Goal: Information Seeking & Learning: Learn about a topic

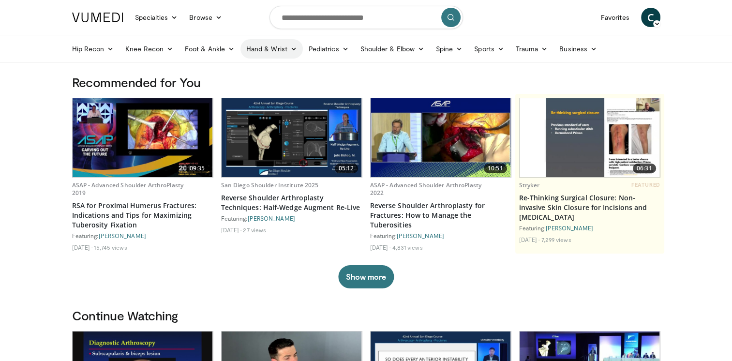
click at [294, 47] on icon at bounding box center [293, 49] width 7 height 7
click at [260, 90] on link "Wrist" at bounding box center [298, 86] width 115 height 15
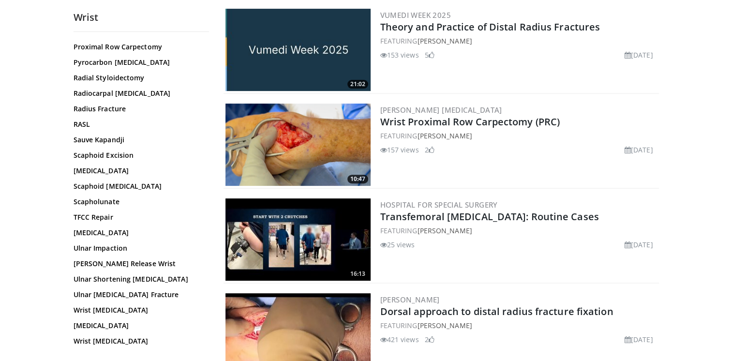
scroll to position [533, 0]
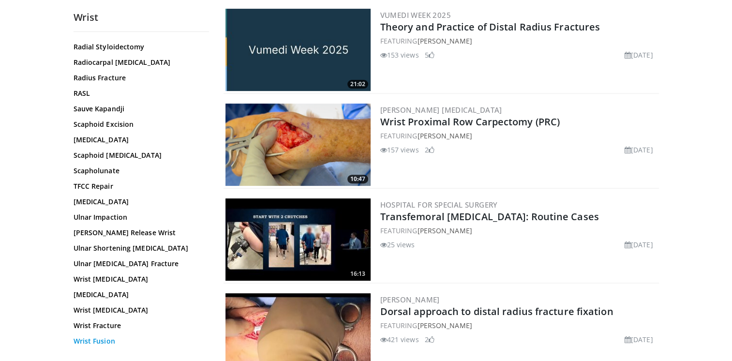
click at [99, 336] on link "Wrist Fusion" at bounding box center [139, 341] width 131 height 10
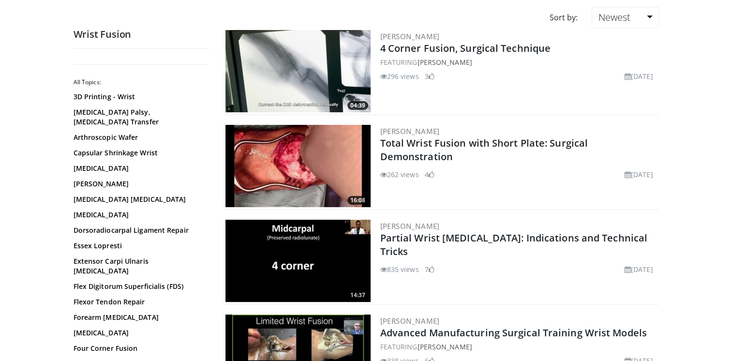
scroll to position [49, 0]
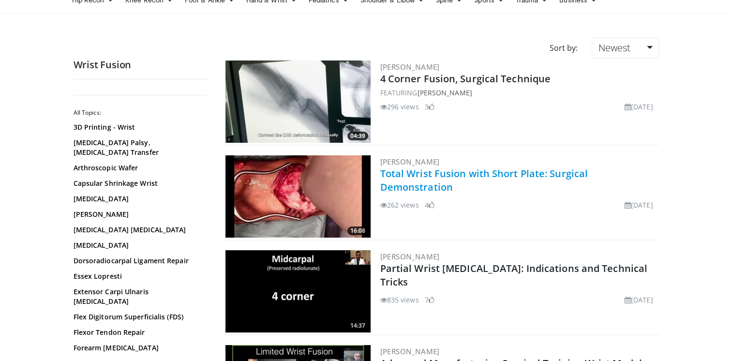
click at [395, 175] on link "Total Wrist Fusion with Short Plate: Surgical Demonstration" at bounding box center [485, 180] width 208 height 27
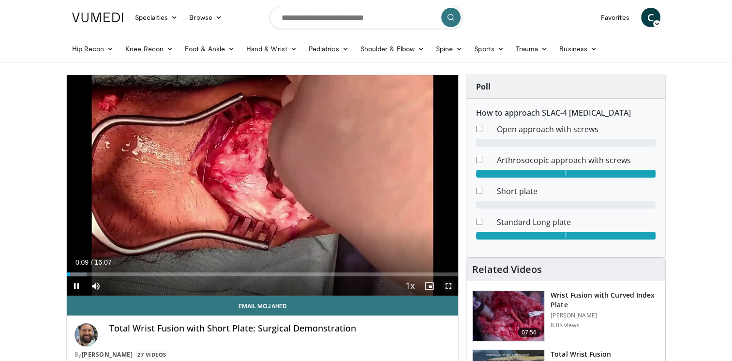
click at [453, 287] on span "Video Player" at bounding box center [448, 285] width 19 height 19
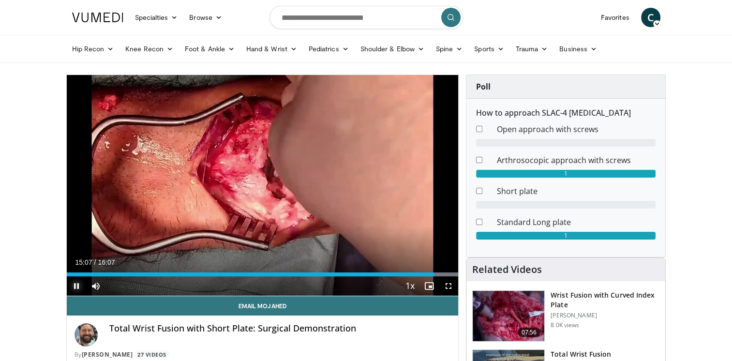
click at [76, 285] on span "Video Player" at bounding box center [76, 285] width 19 height 19
drag, startPoint x: 372, startPoint y: 278, endPoint x: 250, endPoint y: 276, distance: 122.5
click at [250, 276] on div "Current Time 7:32 / Duration 16:07 Play Skip Backward Skip Forward Mute 100% Lo…" at bounding box center [263, 285] width 392 height 19
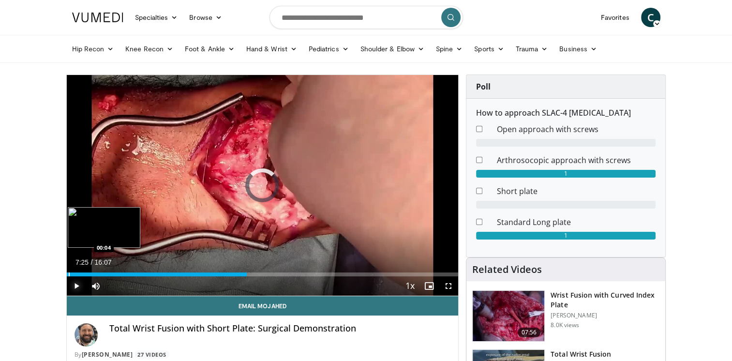
drag, startPoint x: 247, startPoint y: 274, endPoint x: 68, endPoint y: 272, distance: 178.6
click at [69, 273] on div "Progress Bar" at bounding box center [69, 275] width 1 height 4
